Goal: Information Seeking & Learning: Find contact information

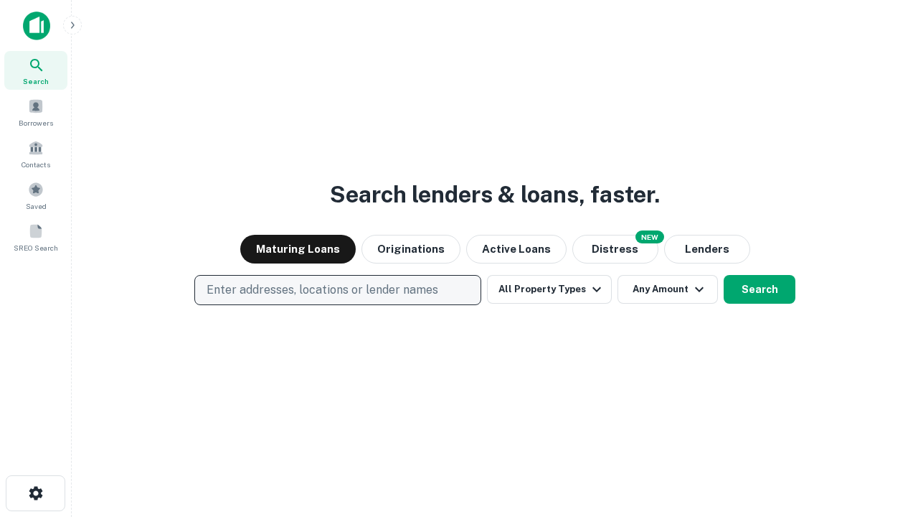
click at [337, 290] on p "Enter addresses, locations or lender names" at bounding box center [323, 289] width 232 height 17
type input "**********"
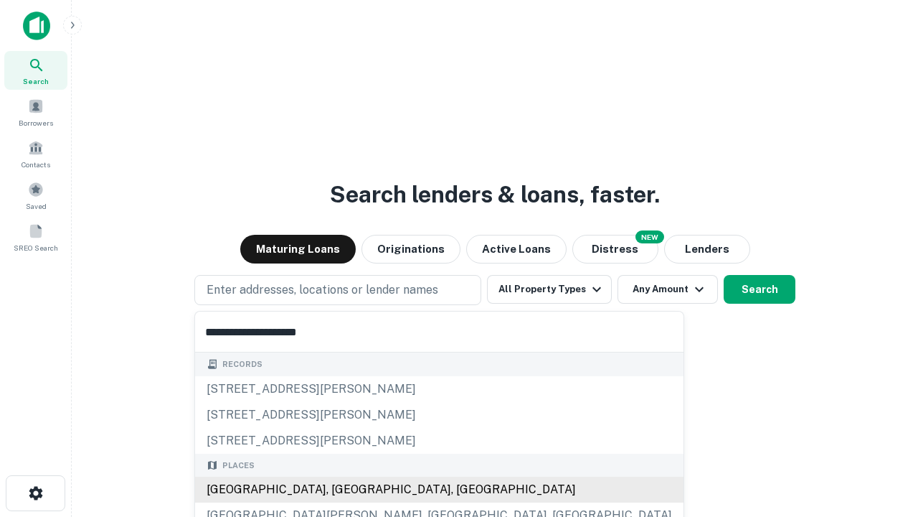
click at [343, 489] on div "[GEOGRAPHIC_DATA], [GEOGRAPHIC_DATA], [GEOGRAPHIC_DATA]" at bounding box center [439, 489] width 489 height 26
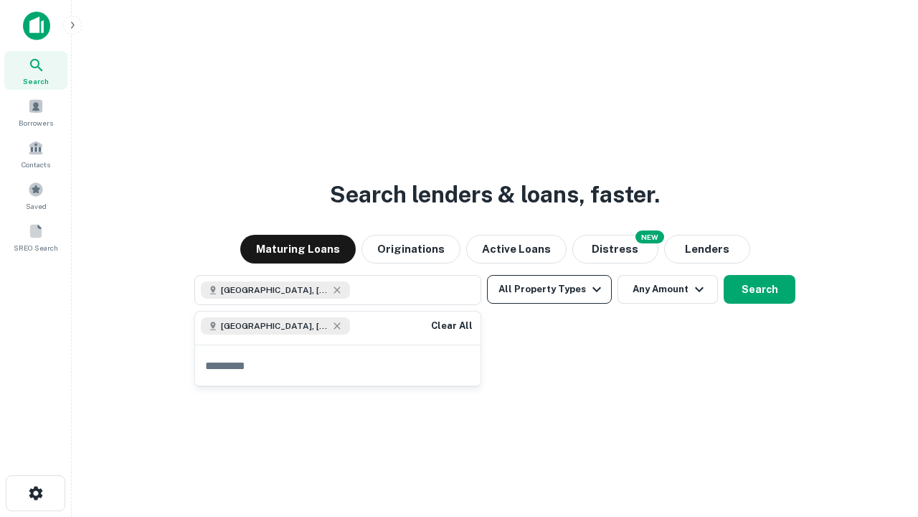
click at [550, 289] on button "All Property Types" at bounding box center [549, 289] width 125 height 29
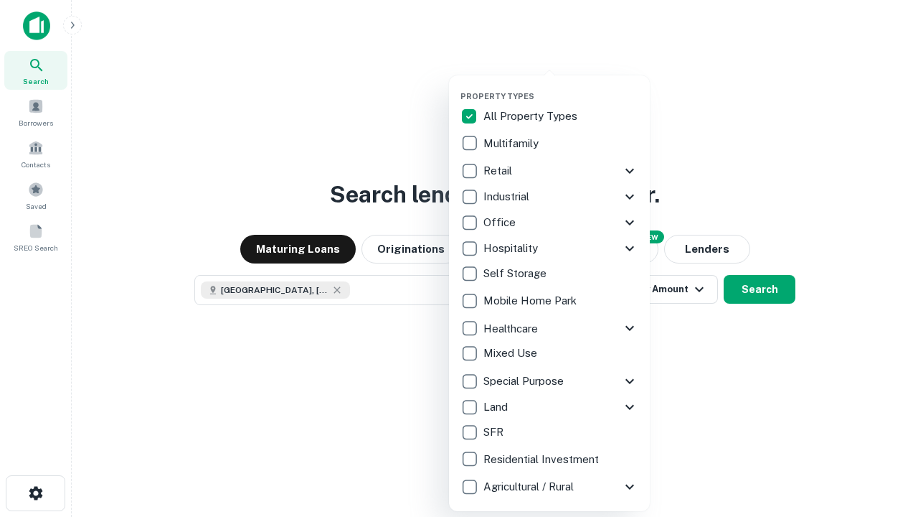
click at [561, 87] on button "button" at bounding box center [561, 87] width 201 height 1
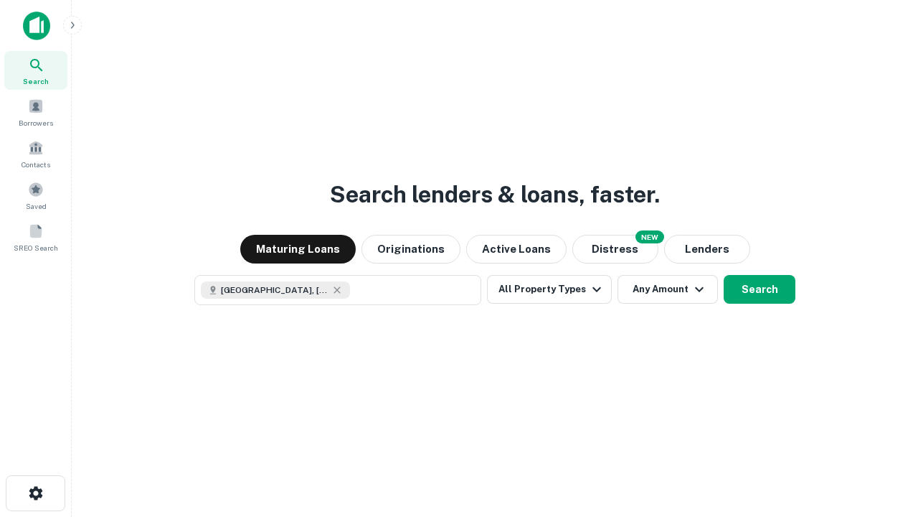
scroll to position [23, 0]
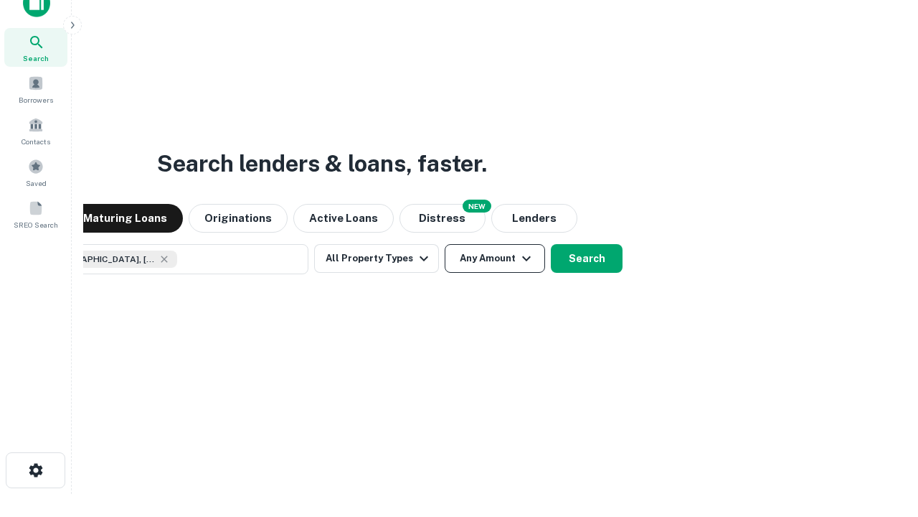
click at [445, 244] on button "Any Amount" at bounding box center [495, 258] width 100 height 29
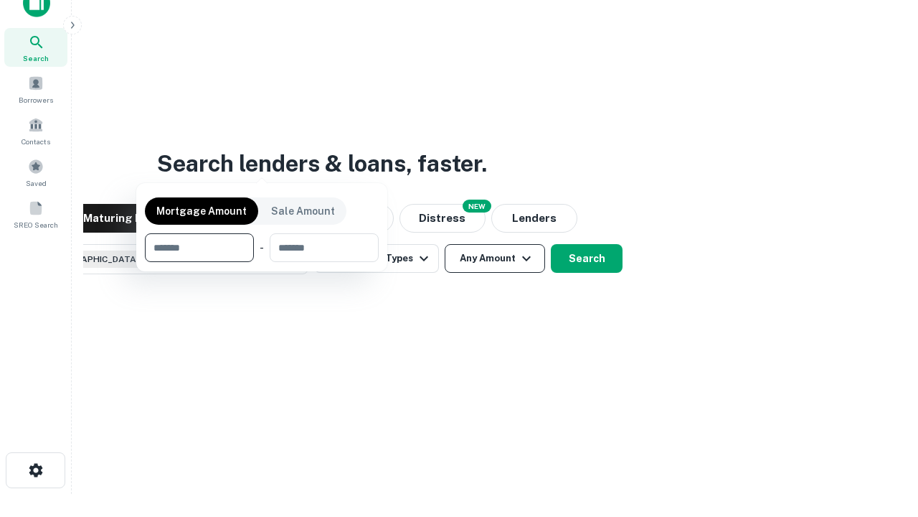
scroll to position [103, 406]
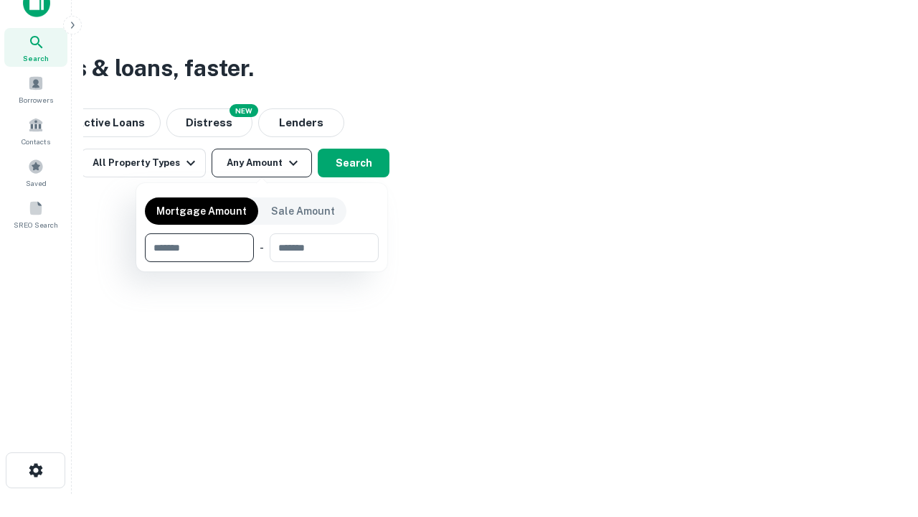
type input "*******"
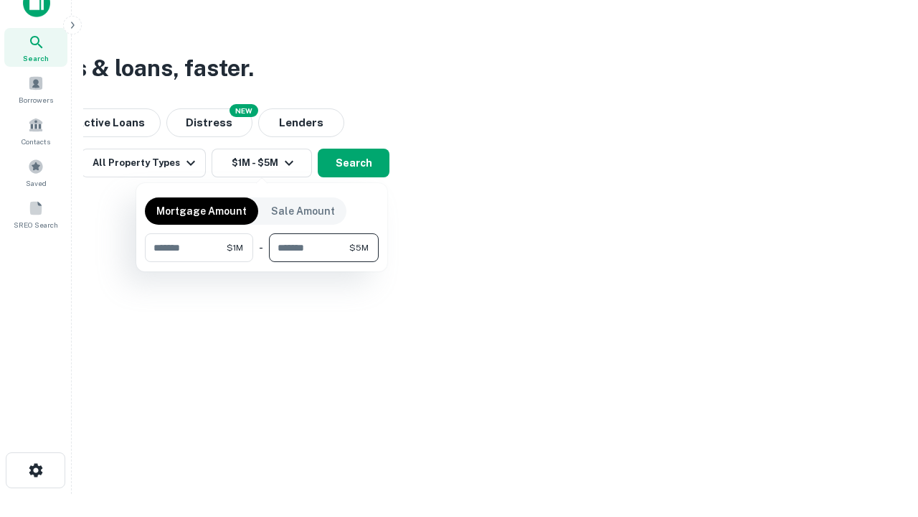
type input "*******"
click at [262, 262] on button "button" at bounding box center [262, 262] width 234 height 1
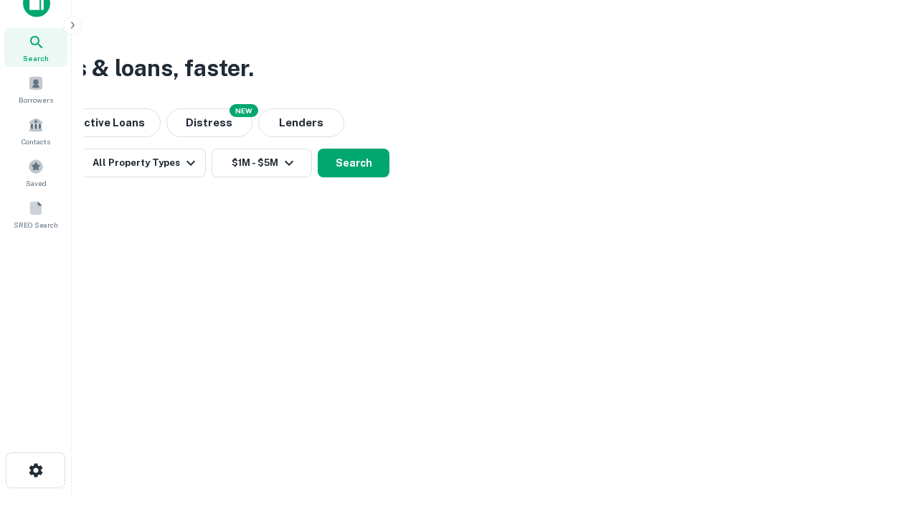
scroll to position [23, 0]
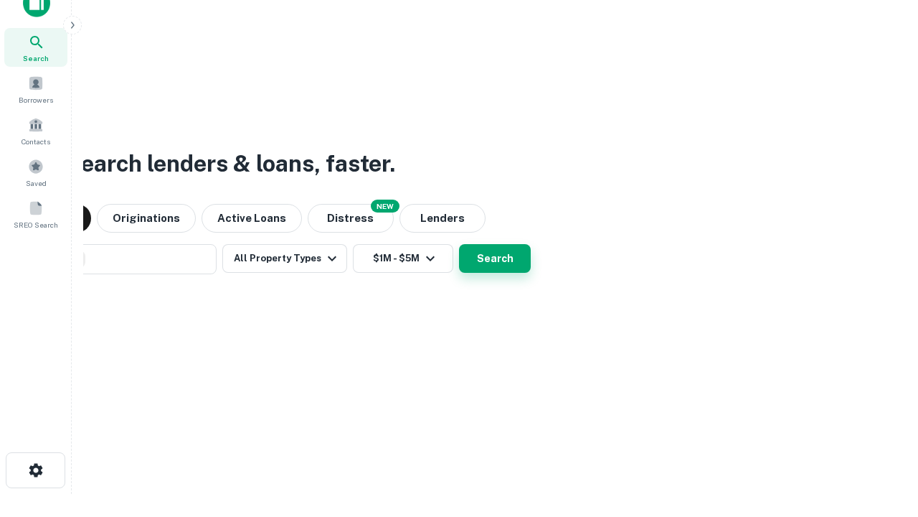
click at [459, 244] on button "Search" at bounding box center [495, 258] width 72 height 29
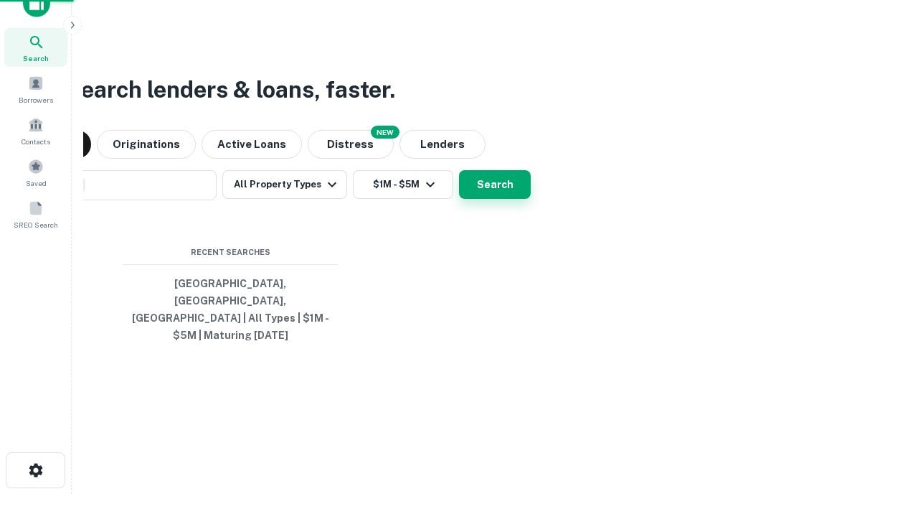
scroll to position [47, 406]
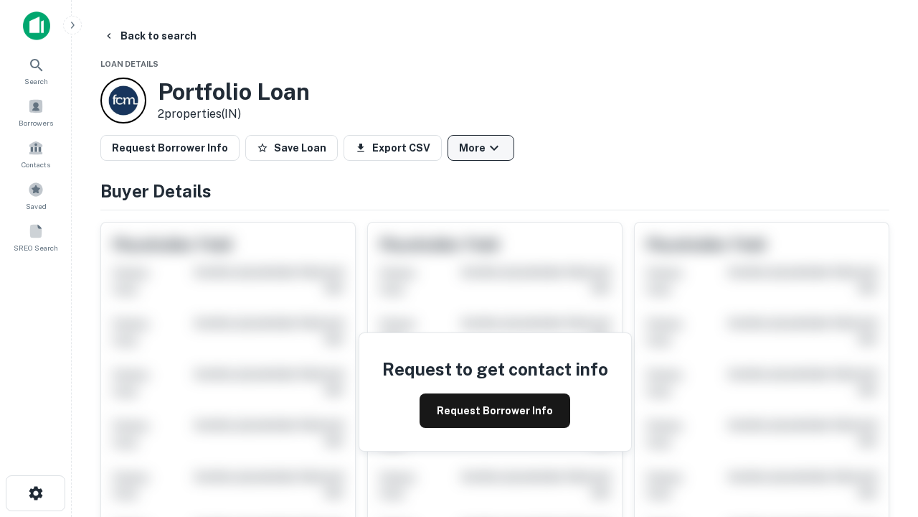
click at [481, 148] on button "More" at bounding box center [481, 148] width 67 height 26
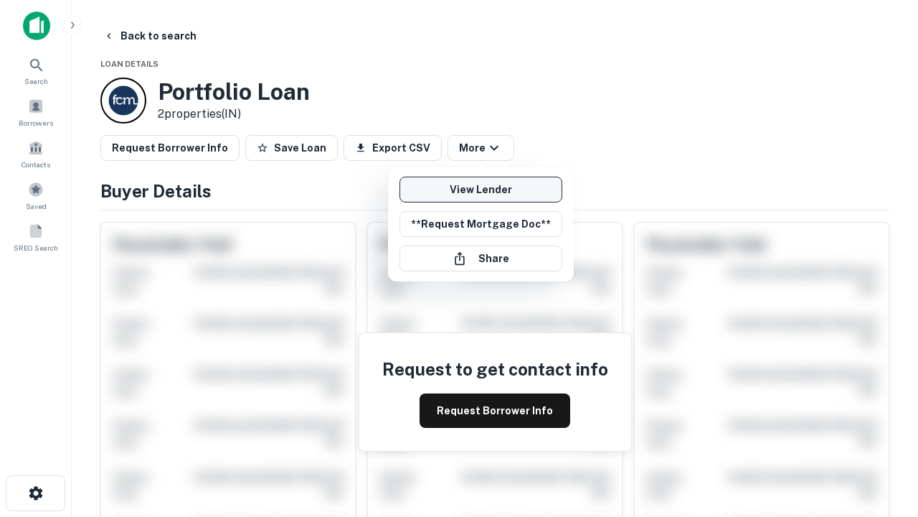
click at [481, 189] on link "View Lender" at bounding box center [481, 189] width 163 height 26
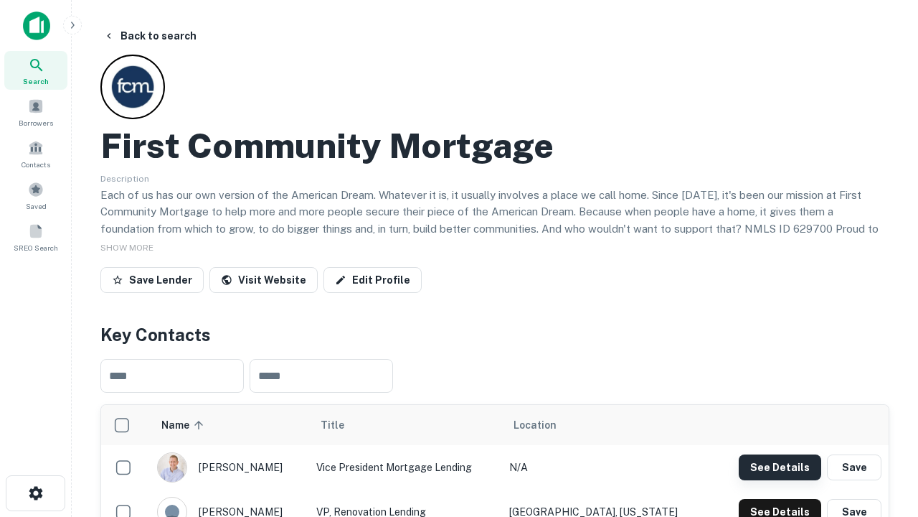
click at [780, 466] on button "See Details" at bounding box center [780, 467] width 83 height 26
click at [35, 493] on icon "button" at bounding box center [35, 492] width 17 height 17
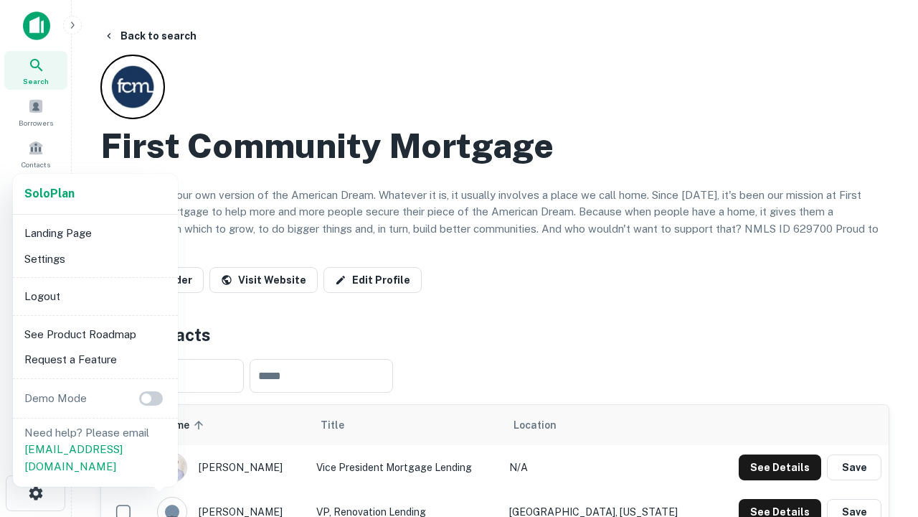
click at [95, 296] on li "Logout" at bounding box center [96, 296] width 154 height 26
